Goal: Complete application form

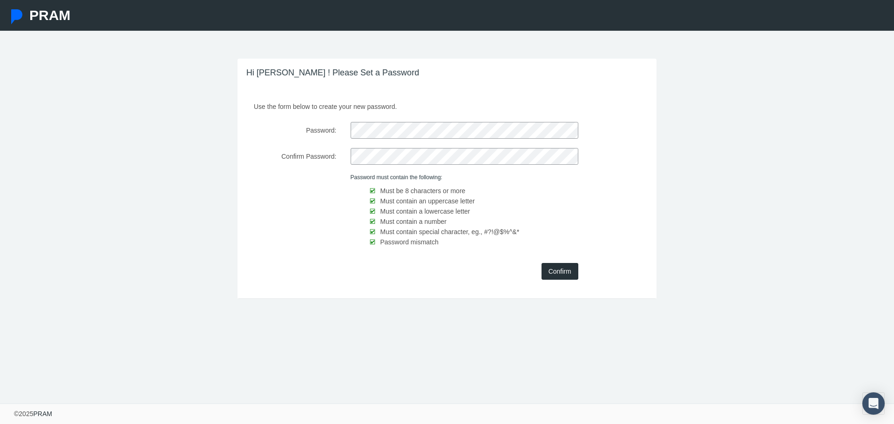
click at [554, 268] on input "Confirm" at bounding box center [560, 271] width 37 height 17
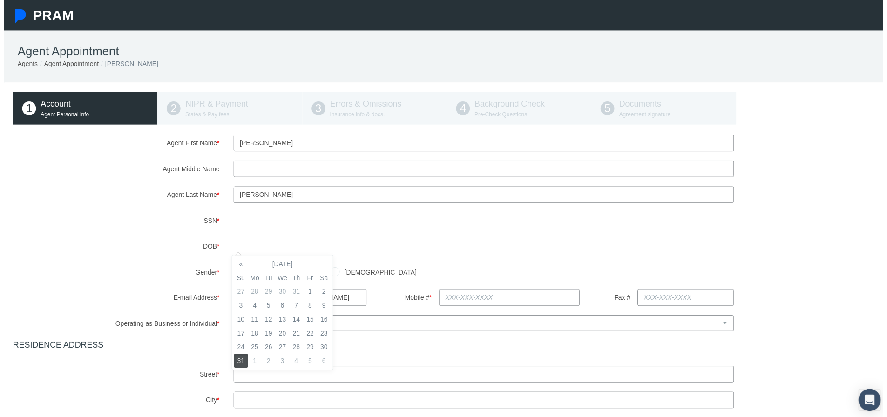
click at [164, 243] on label "DOB *" at bounding box center [113, 248] width 223 height 17
click at [254, 364] on td "30" at bounding box center [253, 364] width 14 height 14
click at [257, 365] on td "30" at bounding box center [253, 364] width 14 height 14
click at [253, 364] on td "30" at bounding box center [253, 364] width 14 height 14
click at [127, 222] on label "SSN *" at bounding box center [113, 222] width 223 height 17
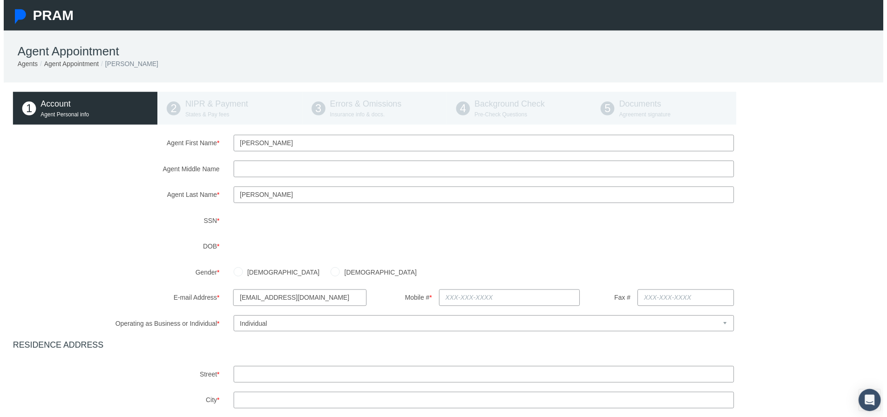
click at [249, 273] on label "Male" at bounding box center [280, 275] width 78 height 10
click at [241, 273] on input "Male" at bounding box center [236, 273] width 9 height 9
radio input "true"
click at [113, 266] on label "Gender *" at bounding box center [113, 274] width 223 height 16
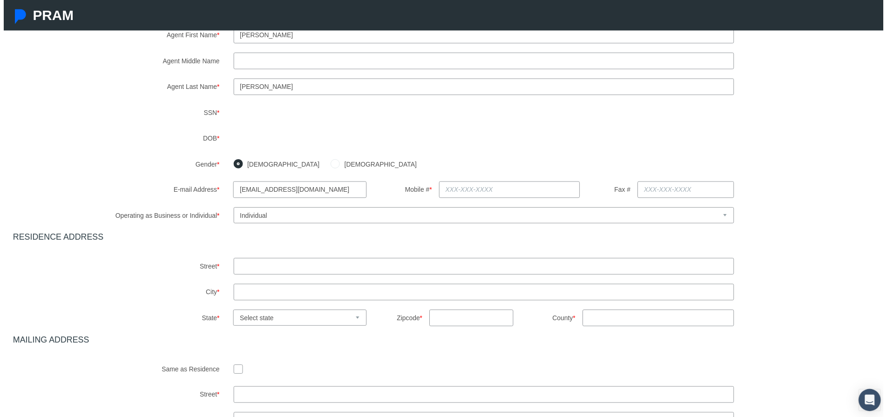
scroll to position [140, 0]
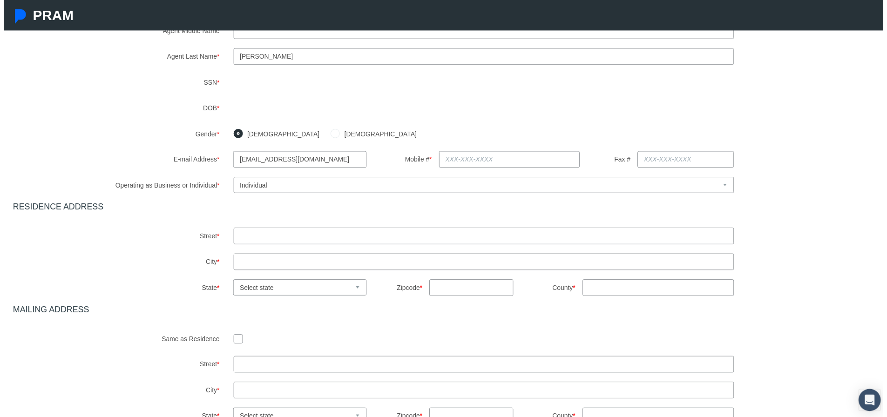
click at [458, 159] on input "text" at bounding box center [510, 160] width 143 height 17
type input "615-477-7066"
click at [152, 149] on div "Agent First Name * Brandon Agent Middle Name Agent Last Name * *" at bounding box center [447, 211] width 876 height 431
click at [722, 186] on select "Select Business or Individual Business Individual" at bounding box center [484, 186] width 505 height 16
click at [232, 178] on select "Select Business or Individual Business Individual" at bounding box center [484, 186] width 505 height 16
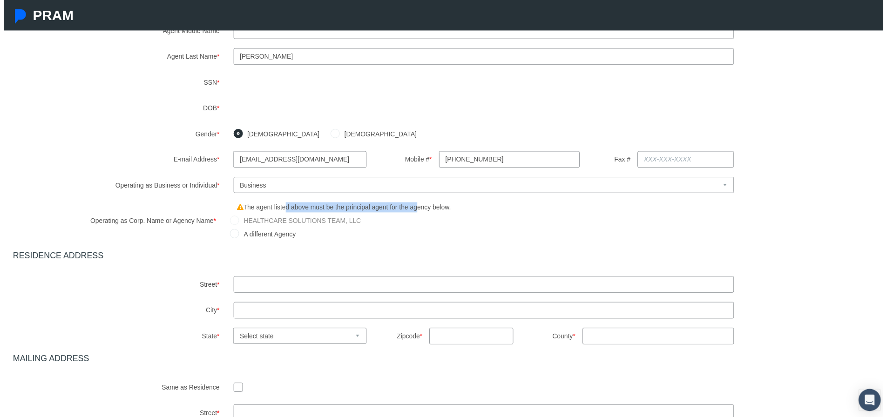
drag, startPoint x: 294, startPoint y: 207, endPoint x: 414, endPoint y: 205, distance: 120.2
click at [414, 205] on lable "The agent listed above must be the principal agent for the agency below." at bounding box center [346, 207] width 223 height 11
click at [422, 210] on lable "The agent listed above must be the principal agent for the agency below." at bounding box center [346, 207] width 223 height 11
click at [332, 221] on label "HEALTHCARE SOLUTIONS TEAM, LLC" at bounding box center [299, 222] width 123 height 10
click at [77, 195] on div "Agent First Name * Brandon Agent Middle Name Agent Last Name * *" at bounding box center [447, 236] width 876 height 480
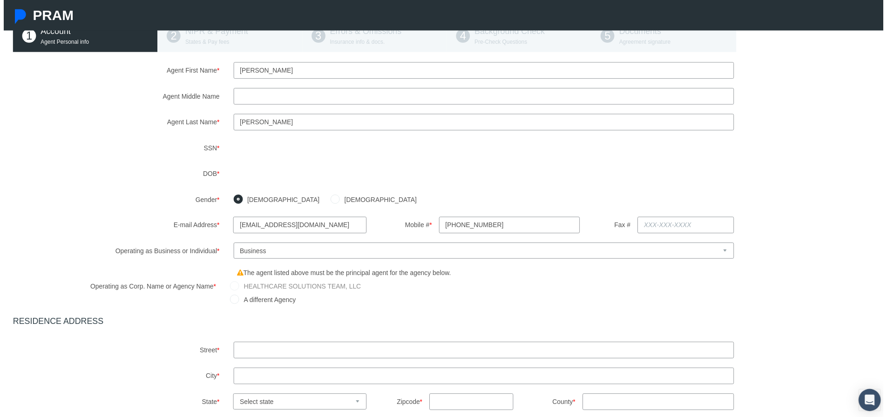
scroll to position [93, 0]
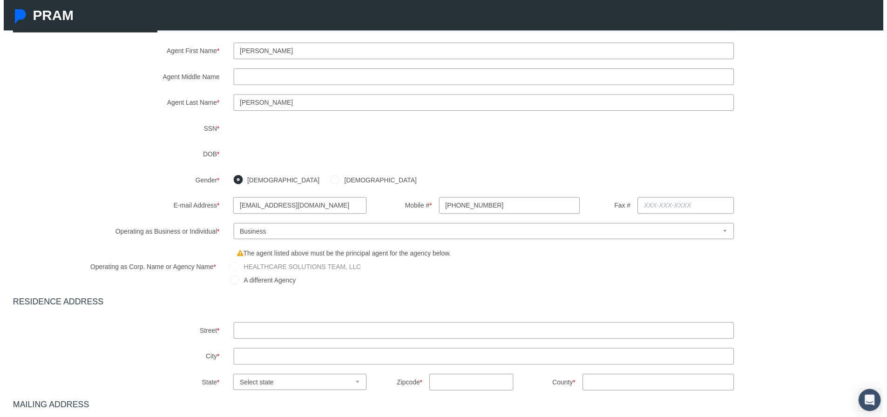
click at [326, 232] on select "Select Business or Individual Business Individual" at bounding box center [484, 233] width 505 height 16
select select "2"
click at [232, 225] on select "Select Business or Individual Business Individual" at bounding box center [484, 233] width 505 height 16
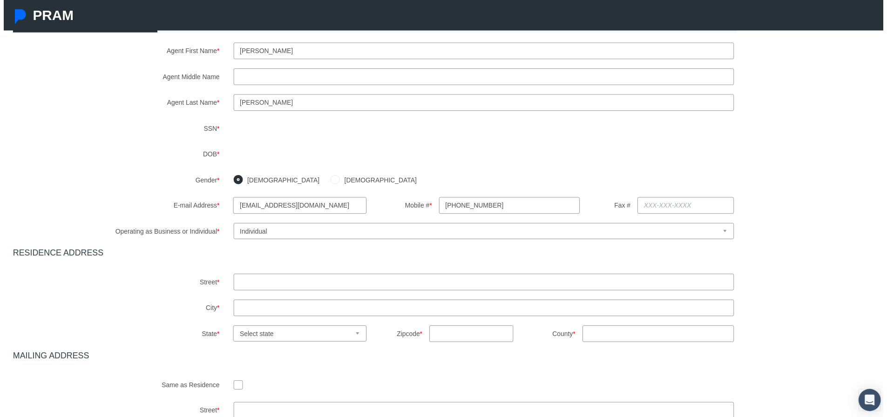
click at [142, 211] on label "E-mail Address *" at bounding box center [150, 207] width 148 height 16
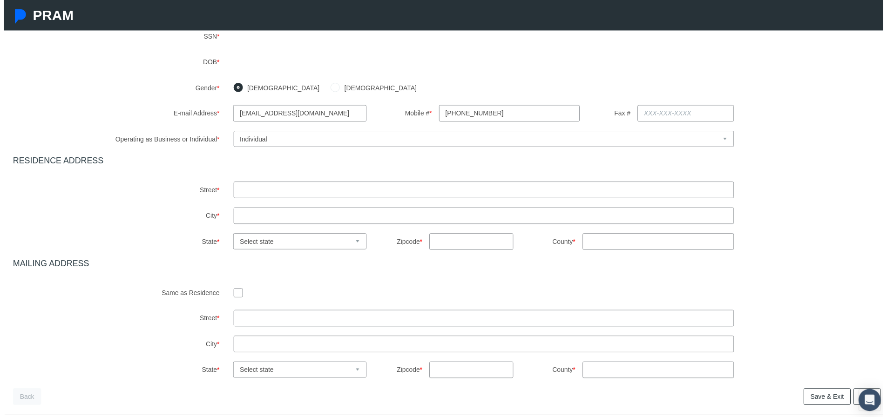
scroll to position [186, 0]
click at [292, 189] on input "text" at bounding box center [484, 191] width 505 height 17
type input "1017 Proud Eagle Drive"
type input "EAGLEVILLE"
select select "TN"
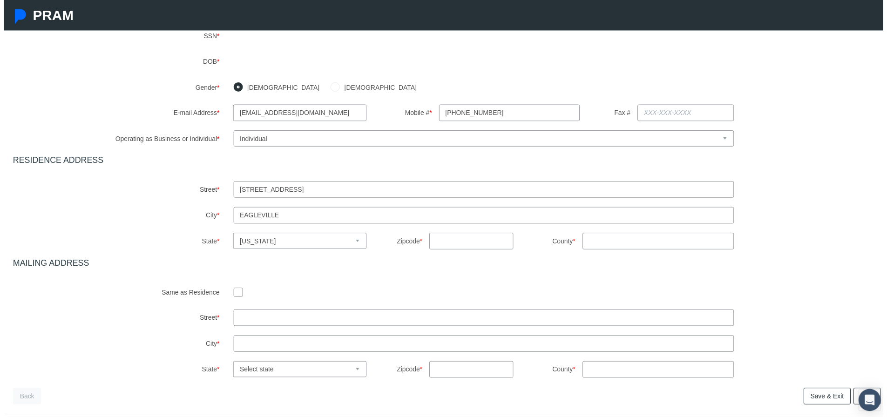
type input "37060"
type input "TN"
click at [124, 201] on div "Agent First Name * Brandon Agent Middle Name Agent Last Name * *" at bounding box center [447, 165] width 876 height 431
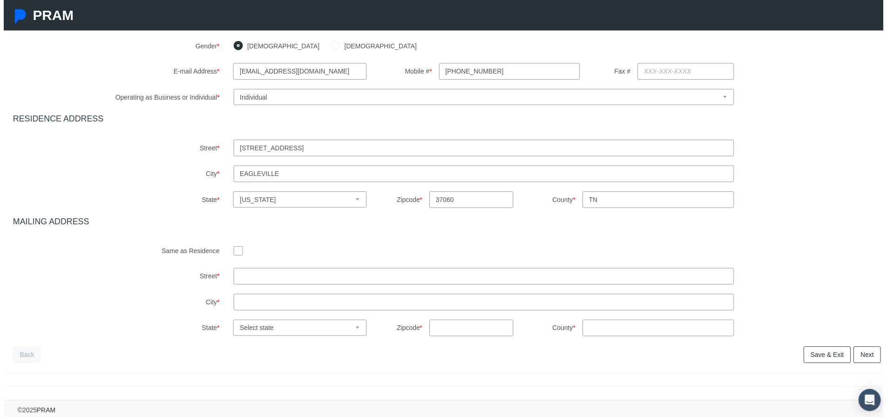
scroll to position [235, 0]
click at [235, 248] on input "checkbox" at bounding box center [236, 252] width 9 height 9
checkbox input "true"
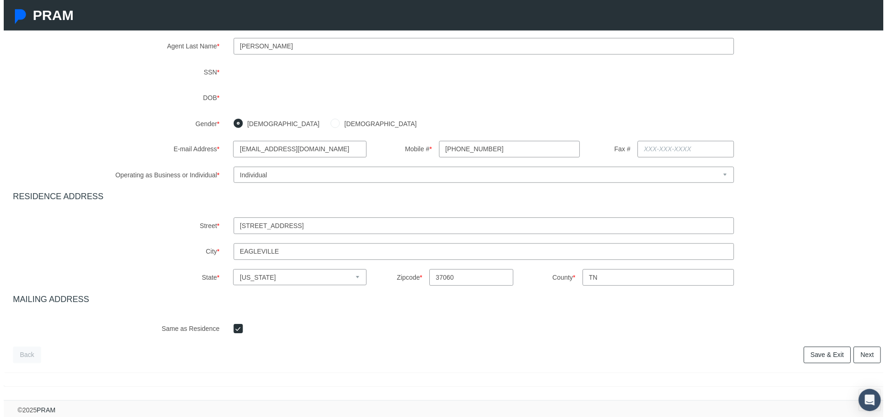
click at [859, 353] on link "Next" at bounding box center [870, 358] width 27 height 17
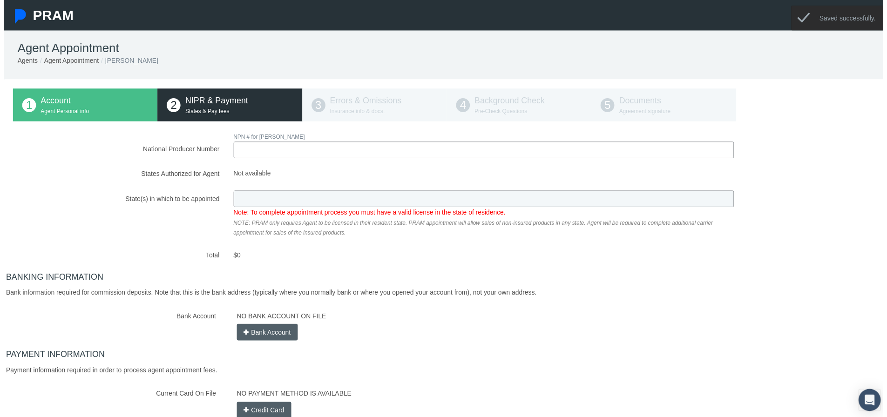
scroll to position [0, 0]
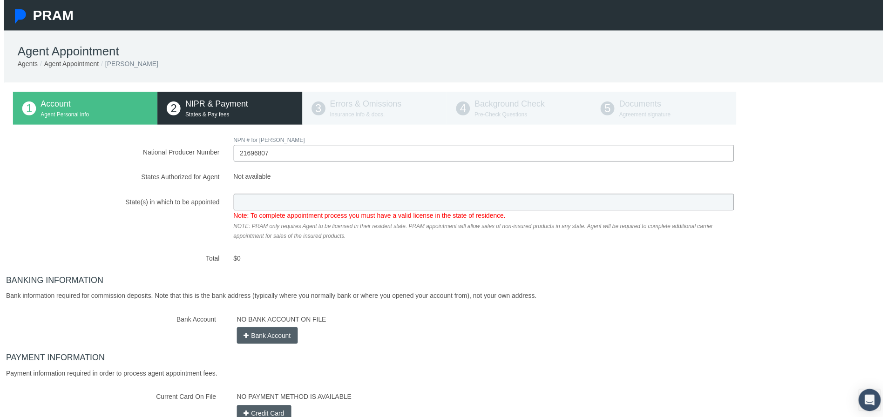
type input "21696807"
click at [239, 202] on div "National Producer Number NPN # for BRANDON MARTIN 21696807 Loading.. Total" at bounding box center [447, 280] width 876 height 289
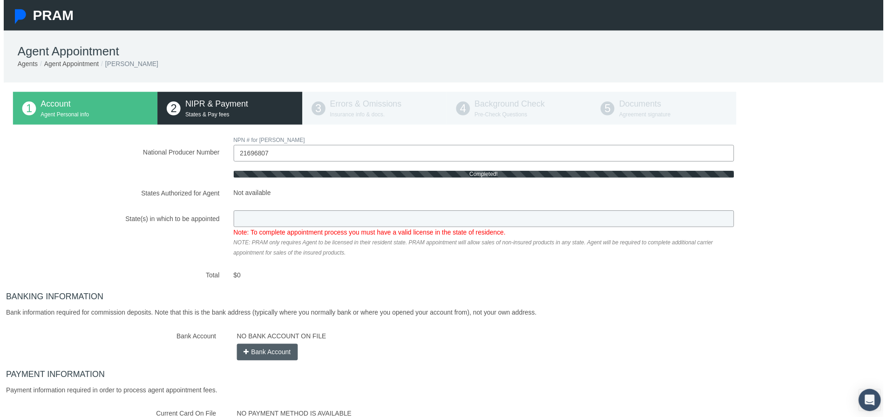
type input "TN"
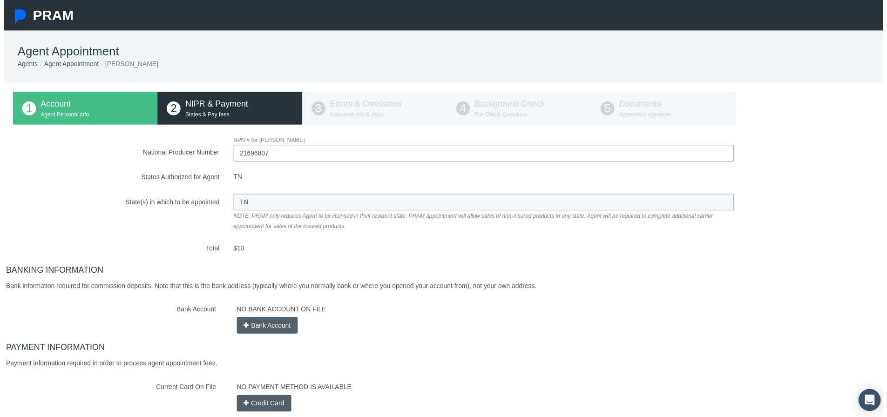
click at [81, 210] on label "State(s) in which to be appointed" at bounding box center [113, 214] width 223 height 37
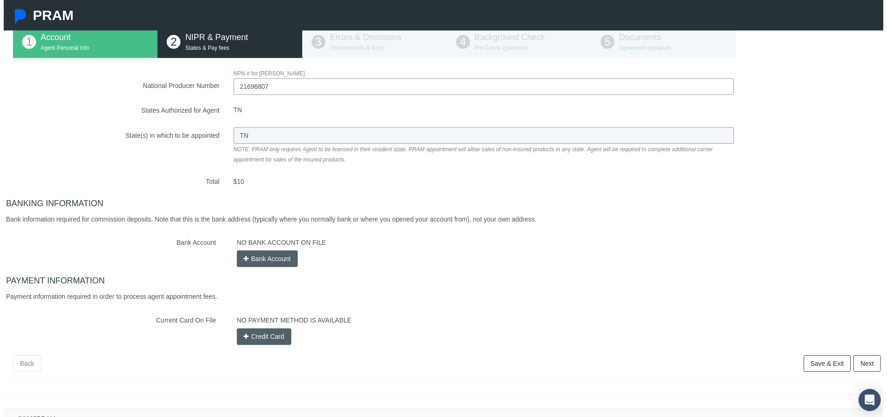
scroll to position [83, 0]
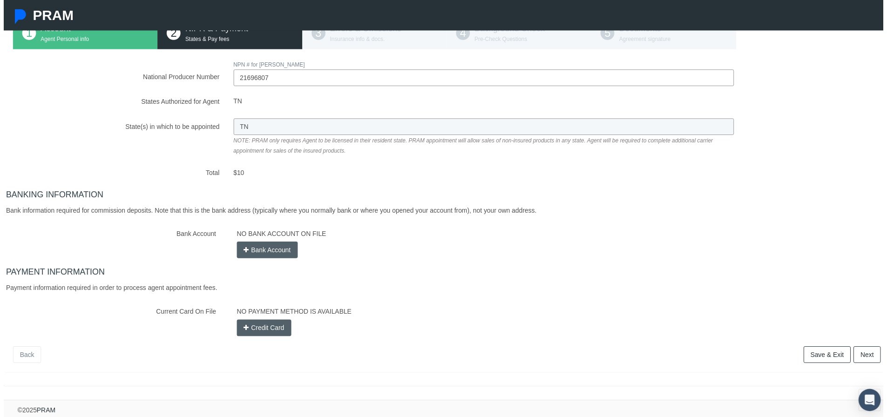
click at [257, 245] on button "Bank Account" at bounding box center [265, 252] width 61 height 17
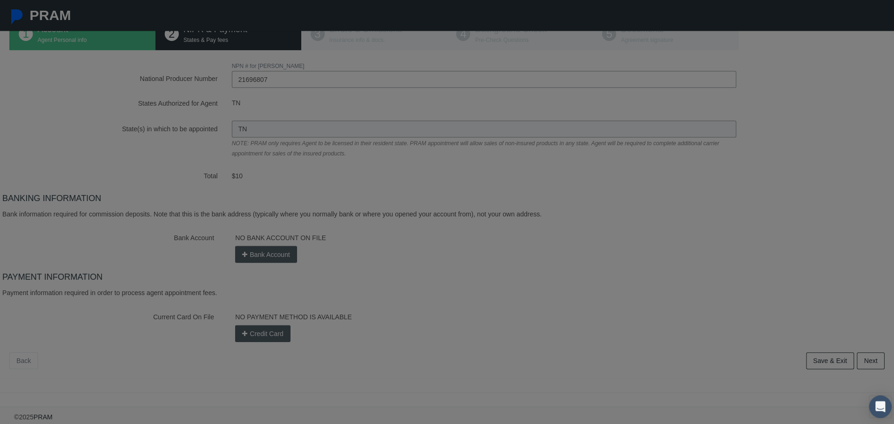
scroll to position [76, 0]
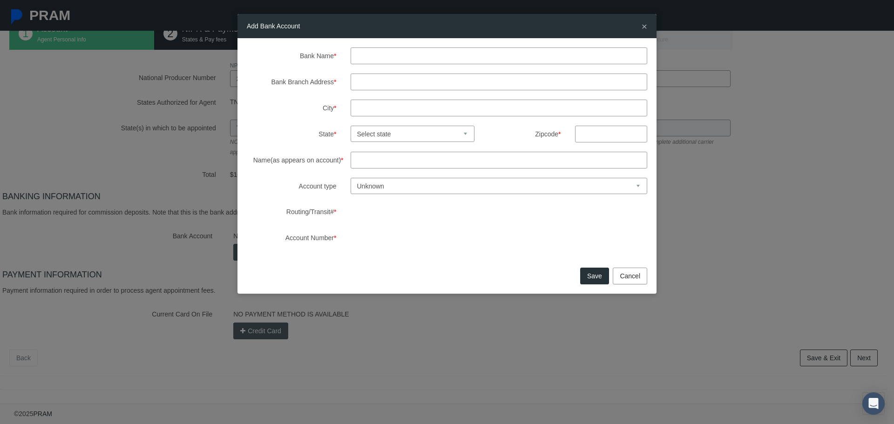
click at [359, 52] on input "Bank Name *" at bounding box center [499, 56] width 297 height 17
type input "Southeast Financial Credit Union"
click at [372, 79] on input "Bank Branch Address *" at bounding box center [499, 82] width 297 height 17
paste input "220 S Royal Oaks Blvd"
type input "220 S Royal Oaks Blvd"
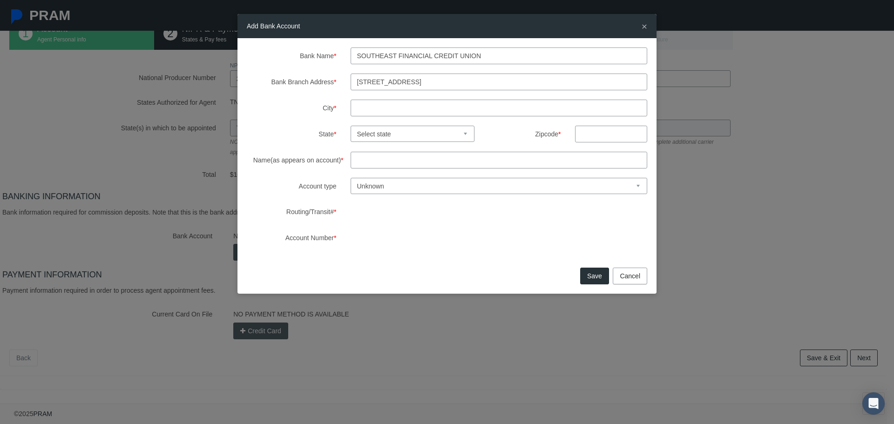
click at [359, 106] on input "City *" at bounding box center [499, 108] width 297 height 17
type input "Franklin"
click at [373, 133] on select "Select state Alabama Alaska Arizona Arkansas California Colorado Connecticut De…" at bounding box center [413, 134] width 124 height 16
select select "TN"
click at [351, 126] on select "Select state Alabama Alaska Arizona Arkansas California Colorado Connecticut De…" at bounding box center [413, 134] width 124 height 16
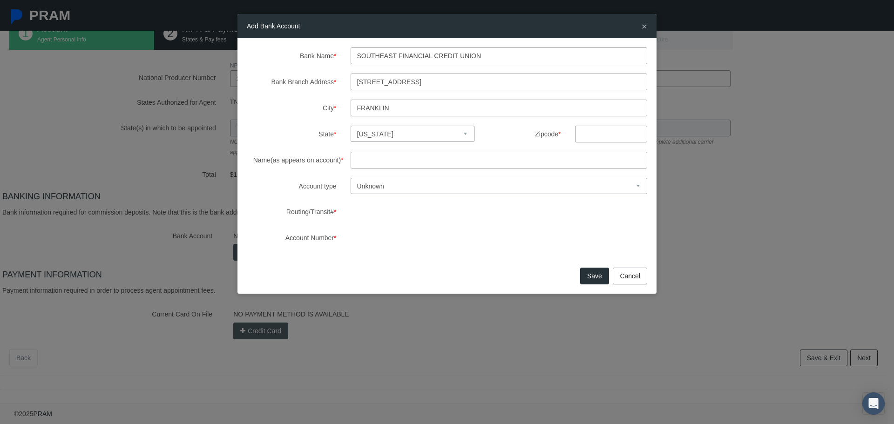
drag, startPoint x: 591, startPoint y: 133, endPoint x: 583, endPoint y: 134, distance: 8.9
click at [591, 133] on input "text" at bounding box center [611, 134] width 72 height 17
type input "37064"
click at [379, 159] on input "Name(as appears on account) *" at bounding box center [499, 160] width 297 height 17
type input "Brandon Martin"
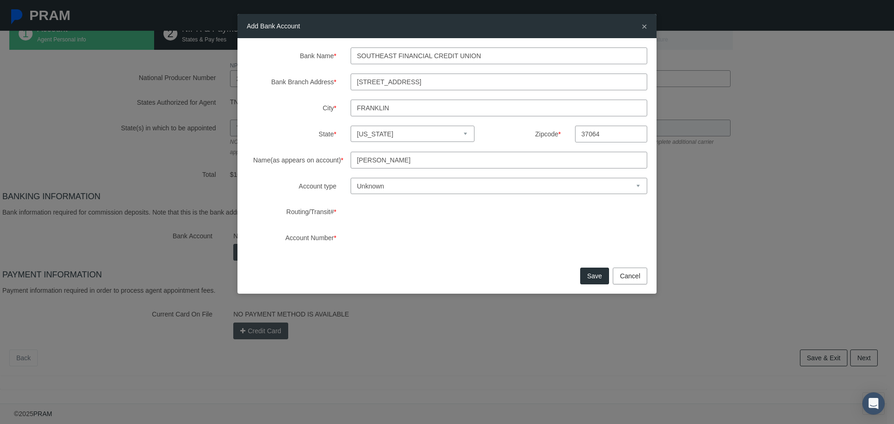
click at [312, 159] on label "Name(as appears on account) *" at bounding box center [292, 160] width 104 height 17
click at [351, 159] on input "Brandon Martin" at bounding box center [499, 160] width 297 height 17
click at [394, 186] on select "Unknown Checking Savings" at bounding box center [499, 186] width 297 height 16
select select "1"
click at [351, 178] on select "Unknown Checking Savings" at bounding box center [499, 186] width 297 height 16
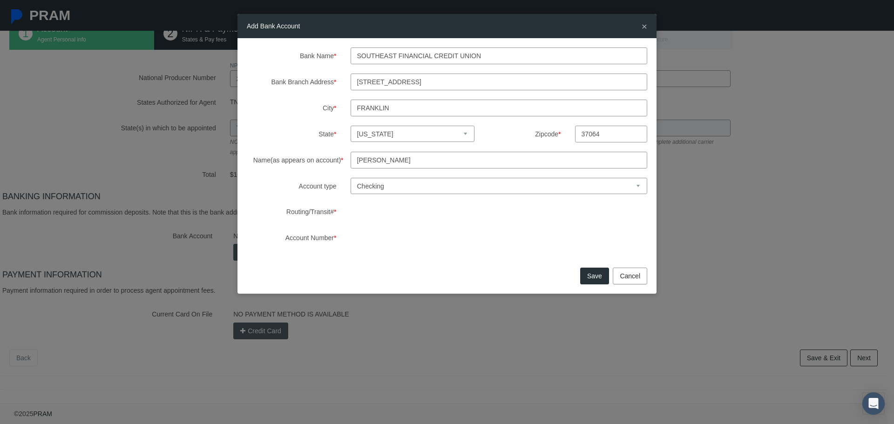
click at [590, 280] on button "Save" at bounding box center [594, 276] width 29 height 17
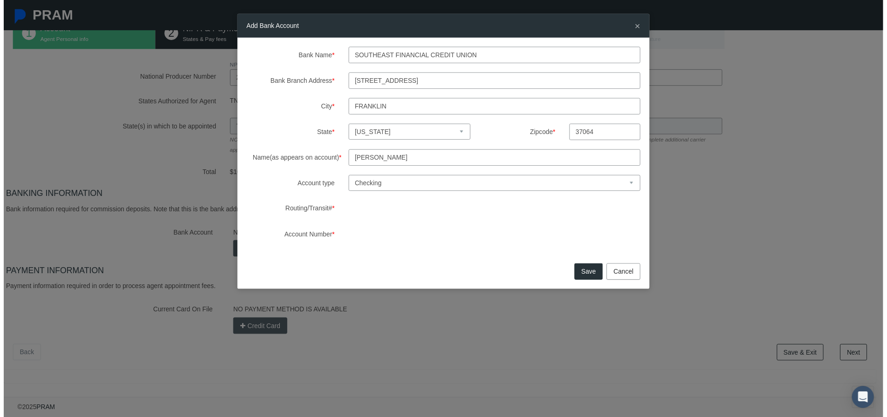
scroll to position [61, 0]
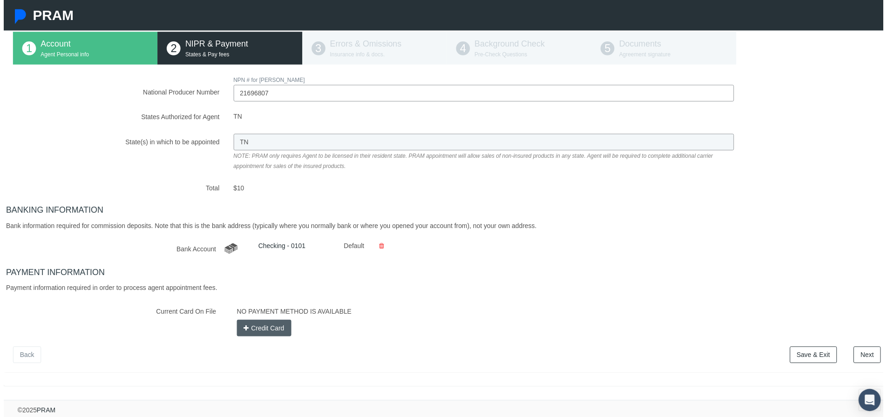
click at [271, 333] on button "Credit Card" at bounding box center [262, 331] width 55 height 17
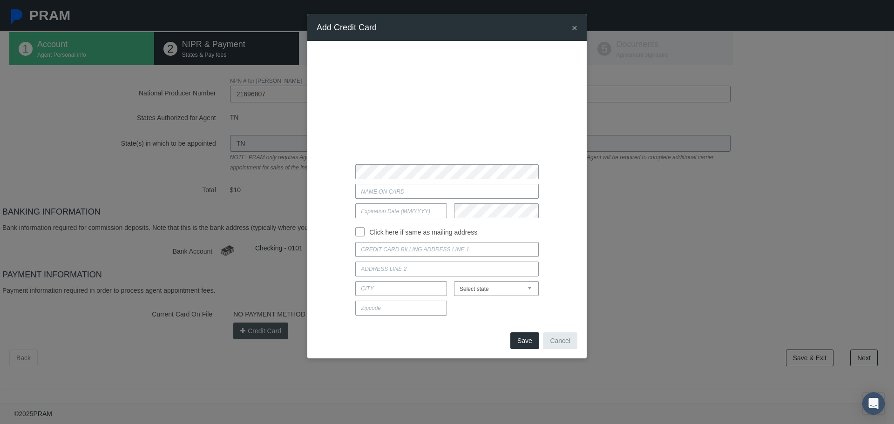
type input "Brandon Martin"
type input "05/2028"
click at [361, 233] on input "Click here if same as mailing address" at bounding box center [359, 230] width 9 height 9
checkbox input "true"
type input "1017 PROUD EAGLE DRIVE"
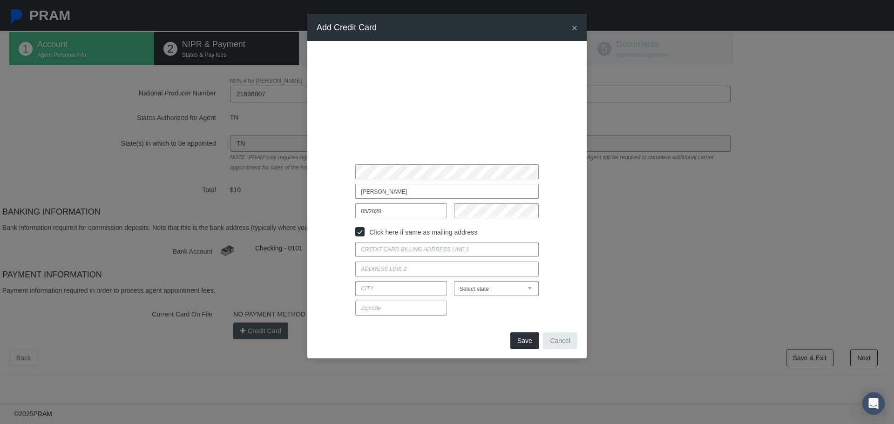
type input "EAGLEVILLE"
select select "TN"
type input "37060"
click at [518, 341] on button "Save" at bounding box center [524, 341] width 29 height 17
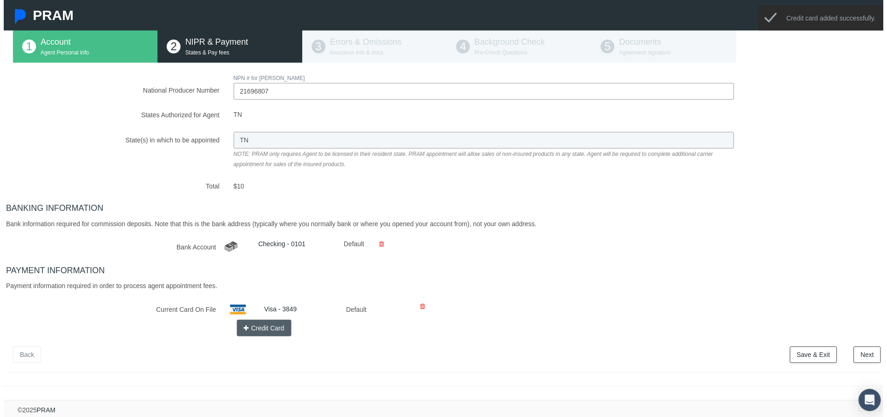
scroll to position [69, 0]
click at [859, 350] on link "Next" at bounding box center [870, 358] width 27 height 17
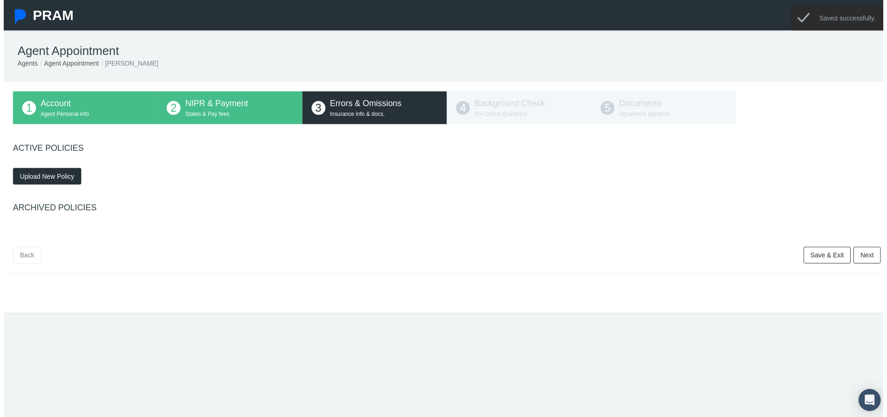
scroll to position [0, 0]
click at [50, 179] on span "Upload New Policy" at bounding box center [43, 178] width 55 height 7
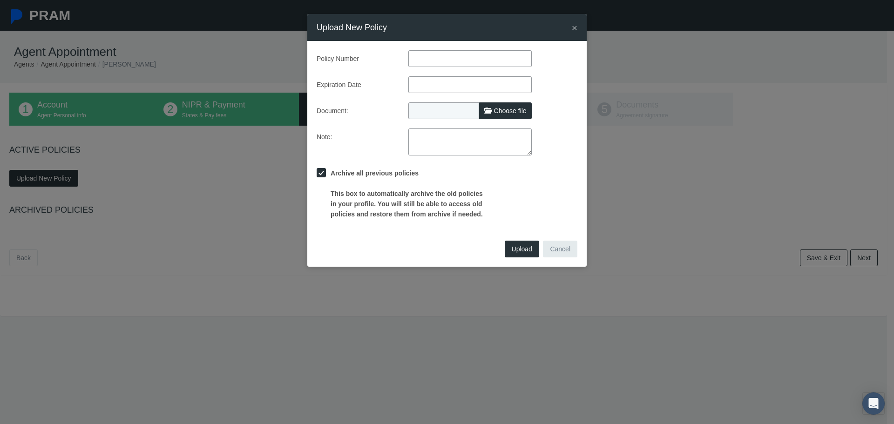
click at [497, 111] on span "Choose file" at bounding box center [510, 110] width 33 height 7
click at [497, 111] on input "Choose file" at bounding box center [469, 108] width 123 height 13
type input "C:\fakepath\E&O Certificate.pdf"
type input "E&O Certificate.pdf"
click at [459, 55] on input "text" at bounding box center [469, 58] width 123 height 17
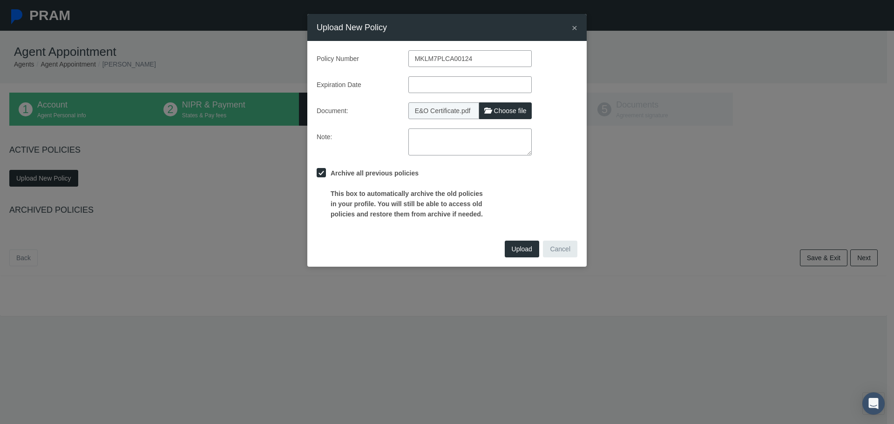
type input "MKLM7PLCA00124"
click at [434, 85] on input "text" at bounding box center [469, 84] width 123 height 17
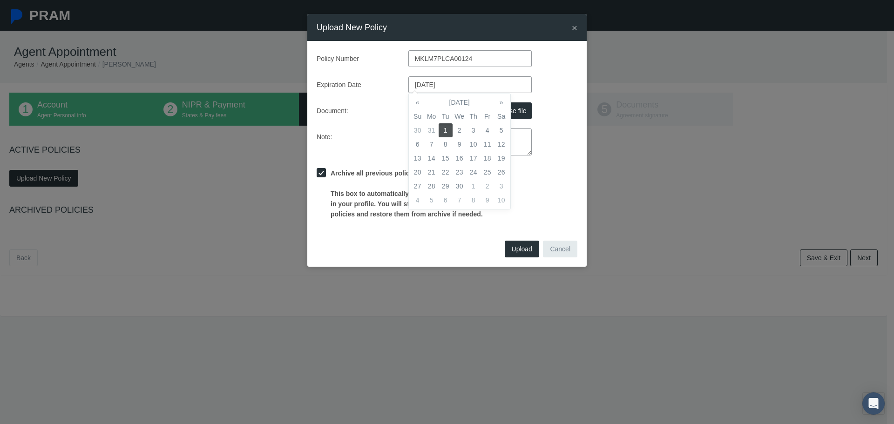
type input "09/01/2026"
click at [445, 128] on td "1" at bounding box center [446, 130] width 14 height 14
click at [384, 89] on label "Expiration Date" at bounding box center [356, 84] width 92 height 17
click at [518, 253] on span "Upload" at bounding box center [522, 248] width 20 height 7
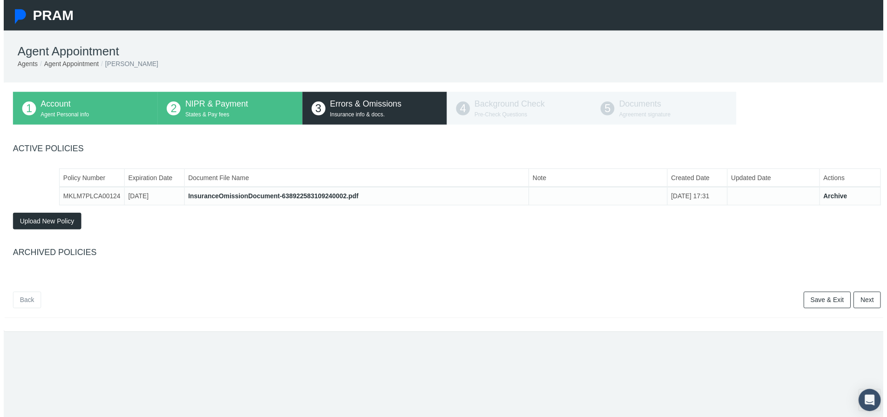
click at [866, 306] on link "Next" at bounding box center [870, 302] width 27 height 17
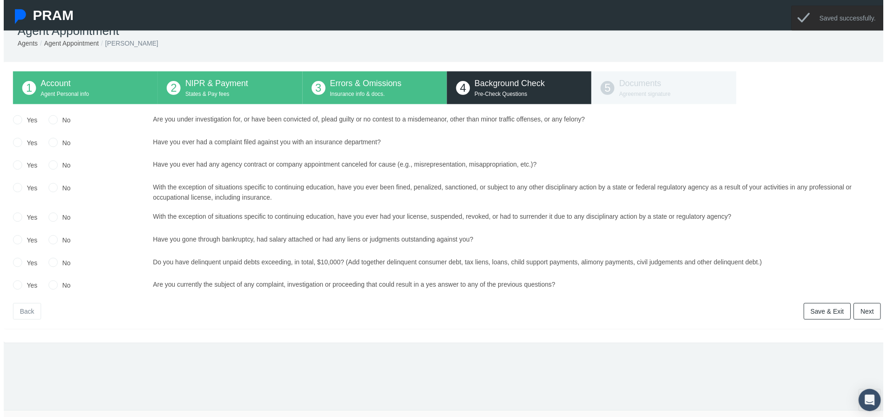
scroll to position [38, 0]
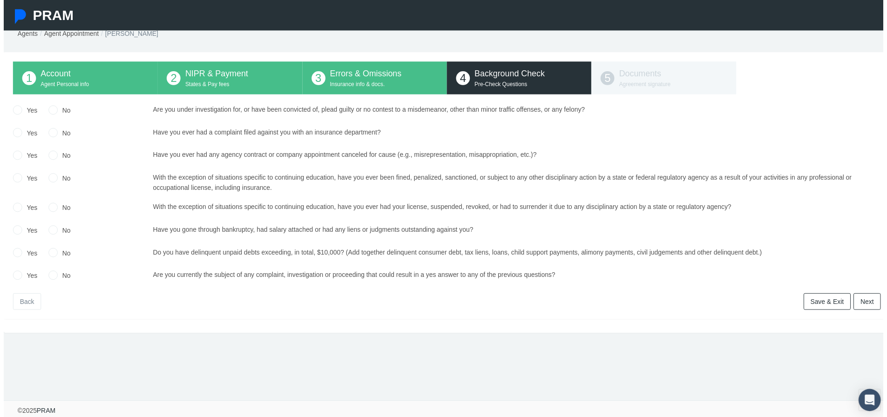
click at [62, 106] on label "No" at bounding box center [60, 111] width 13 height 10
click at [54, 106] on input "No" at bounding box center [49, 109] width 9 height 9
radio input "true"
click at [61, 129] on label "No" at bounding box center [60, 134] width 13 height 10
click at [54, 128] on input "No" at bounding box center [49, 132] width 9 height 9
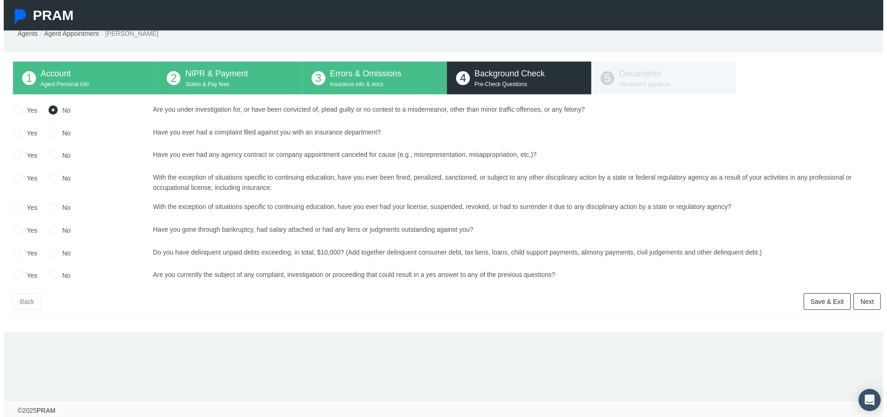
radio input "true"
click at [60, 152] on label "No" at bounding box center [60, 157] width 13 height 10
click at [54, 151] on input "No" at bounding box center [49, 155] width 9 height 9
radio input "true"
click at [58, 175] on label "No" at bounding box center [60, 180] width 13 height 10
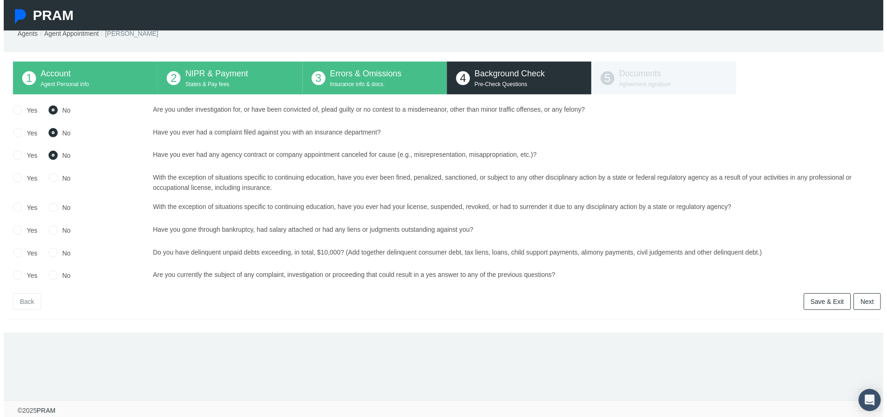
click at [54, 174] on input "No" at bounding box center [49, 178] width 9 height 9
radio input "true"
click at [60, 204] on label "No" at bounding box center [60, 209] width 13 height 10
click at [54, 204] on input "No" at bounding box center [49, 208] width 9 height 9
radio input "true"
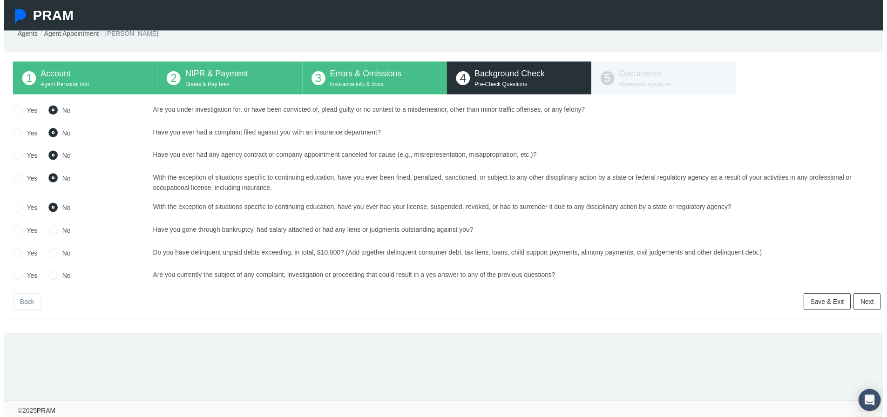
click at [61, 227] on label "No" at bounding box center [60, 232] width 13 height 10
click at [54, 226] on input "No" at bounding box center [49, 230] width 9 height 9
radio input "true"
click at [62, 250] on label "No" at bounding box center [60, 255] width 13 height 10
click at [54, 249] on input "No" at bounding box center [49, 253] width 9 height 9
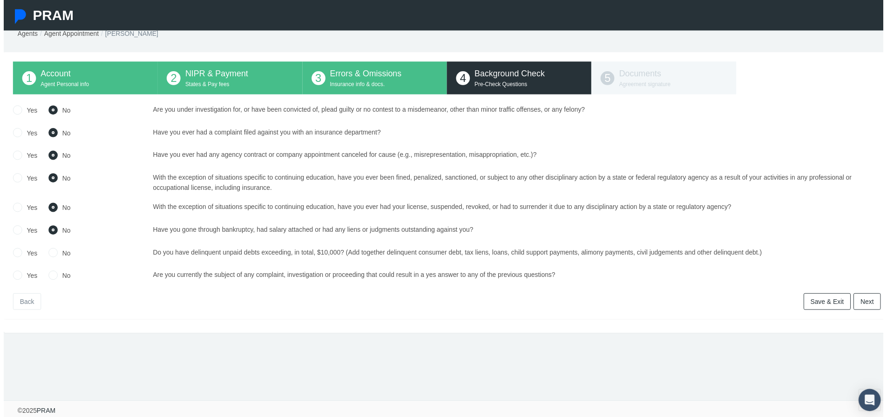
radio input "true"
click at [61, 273] on label "No" at bounding box center [60, 278] width 13 height 10
click at [54, 272] on input "No" at bounding box center [49, 276] width 9 height 9
radio input "true"
click at [870, 298] on link "Next" at bounding box center [870, 304] width 27 height 17
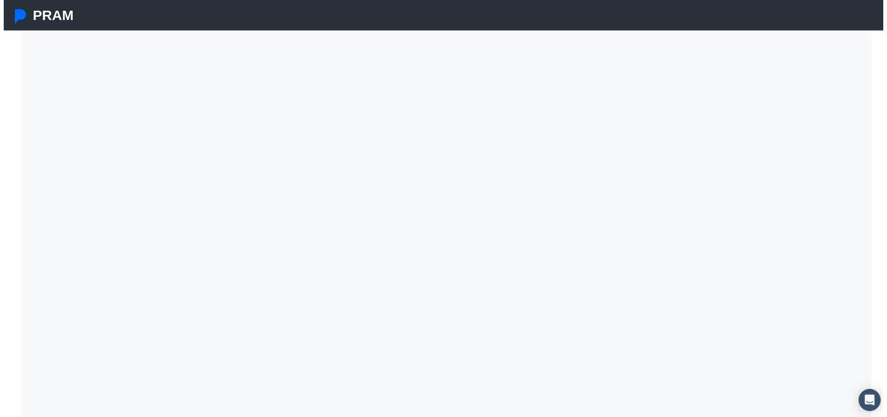
scroll to position [140, 0]
